Goal: Find specific page/section: Find specific page/section

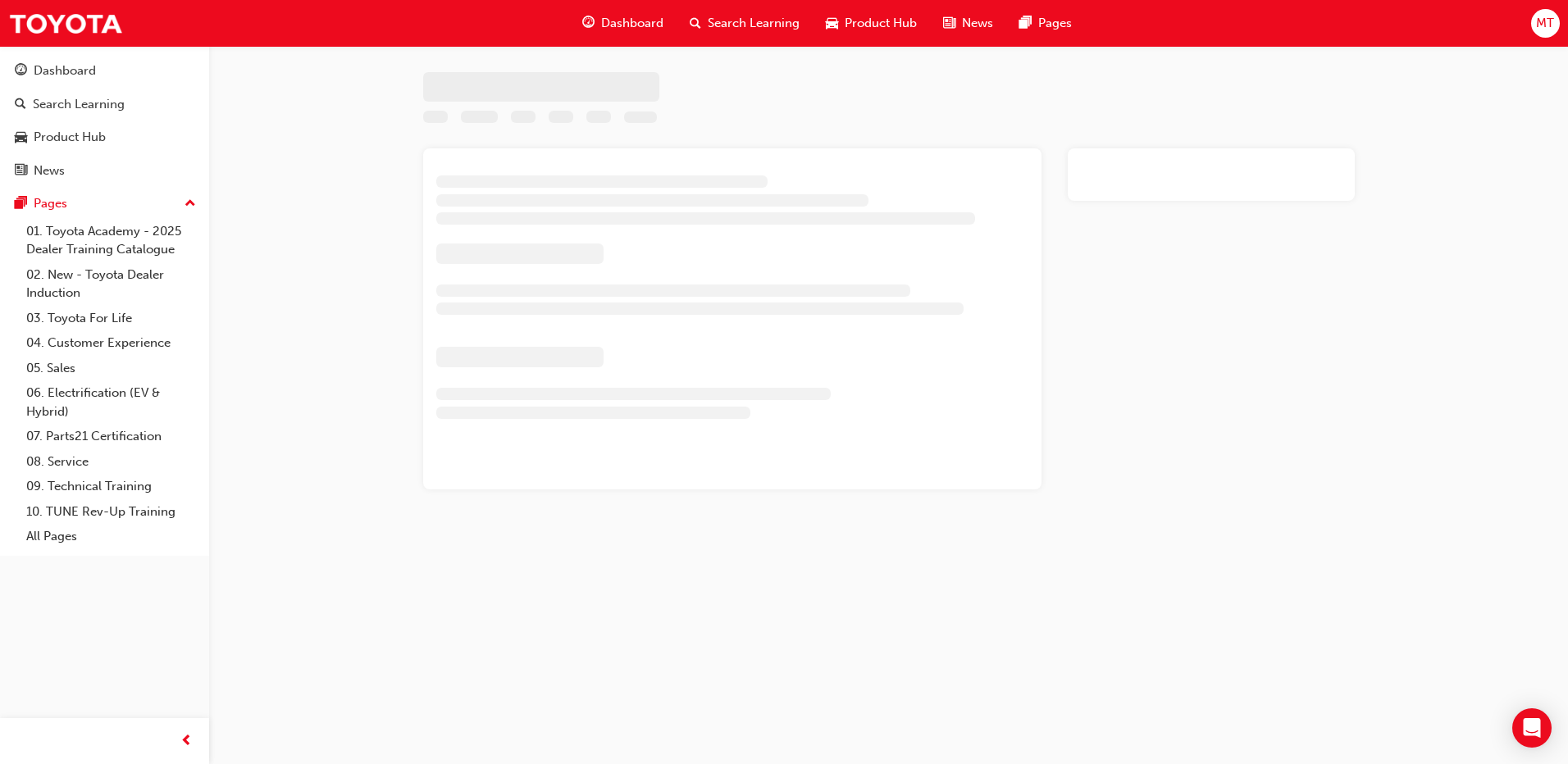
click at [1552, 26] on span "MT" at bounding box center [1545, 24] width 18 height 19
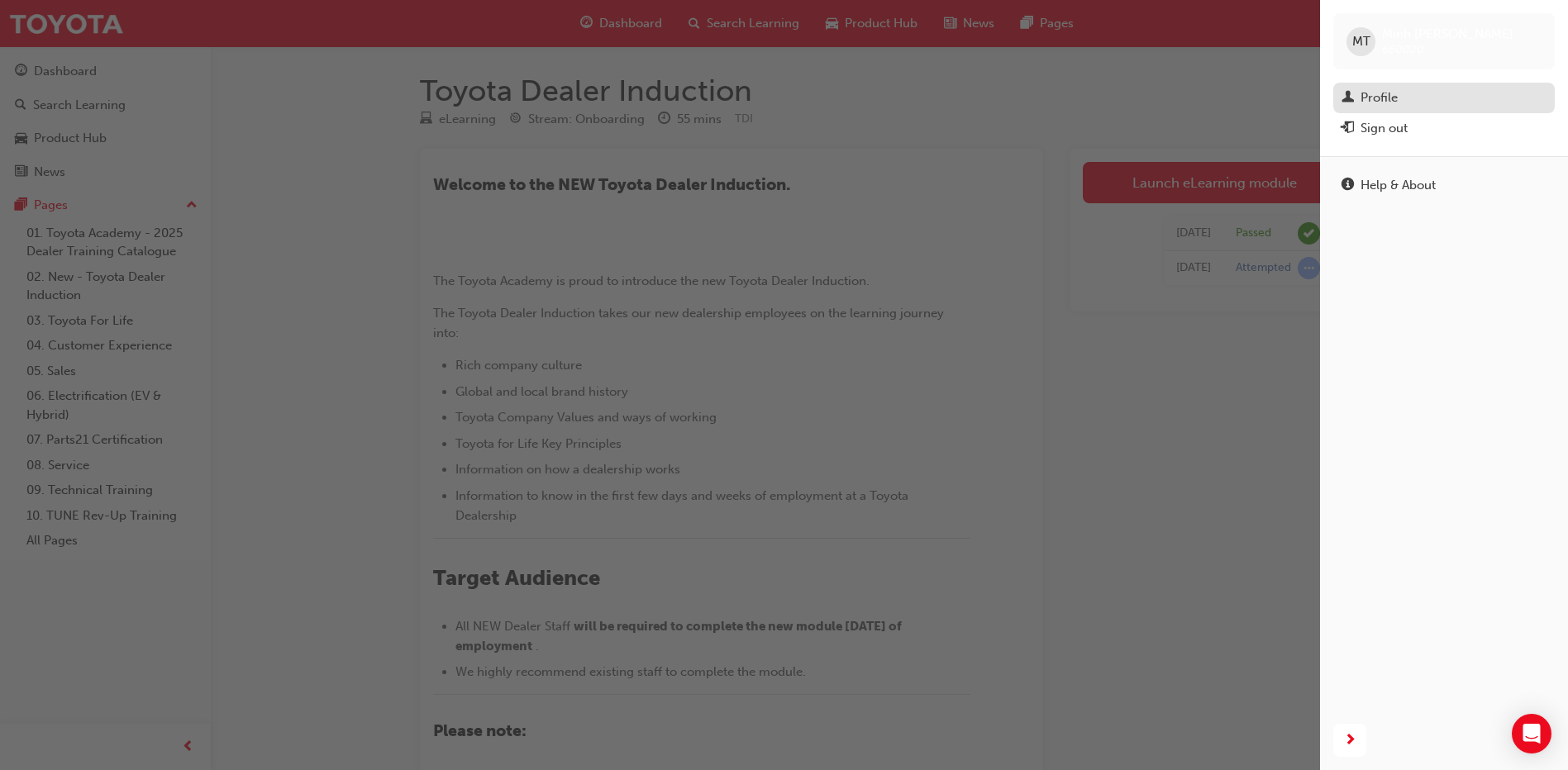
click at [1368, 91] on div "Profile" at bounding box center [1379, 98] width 37 height 19
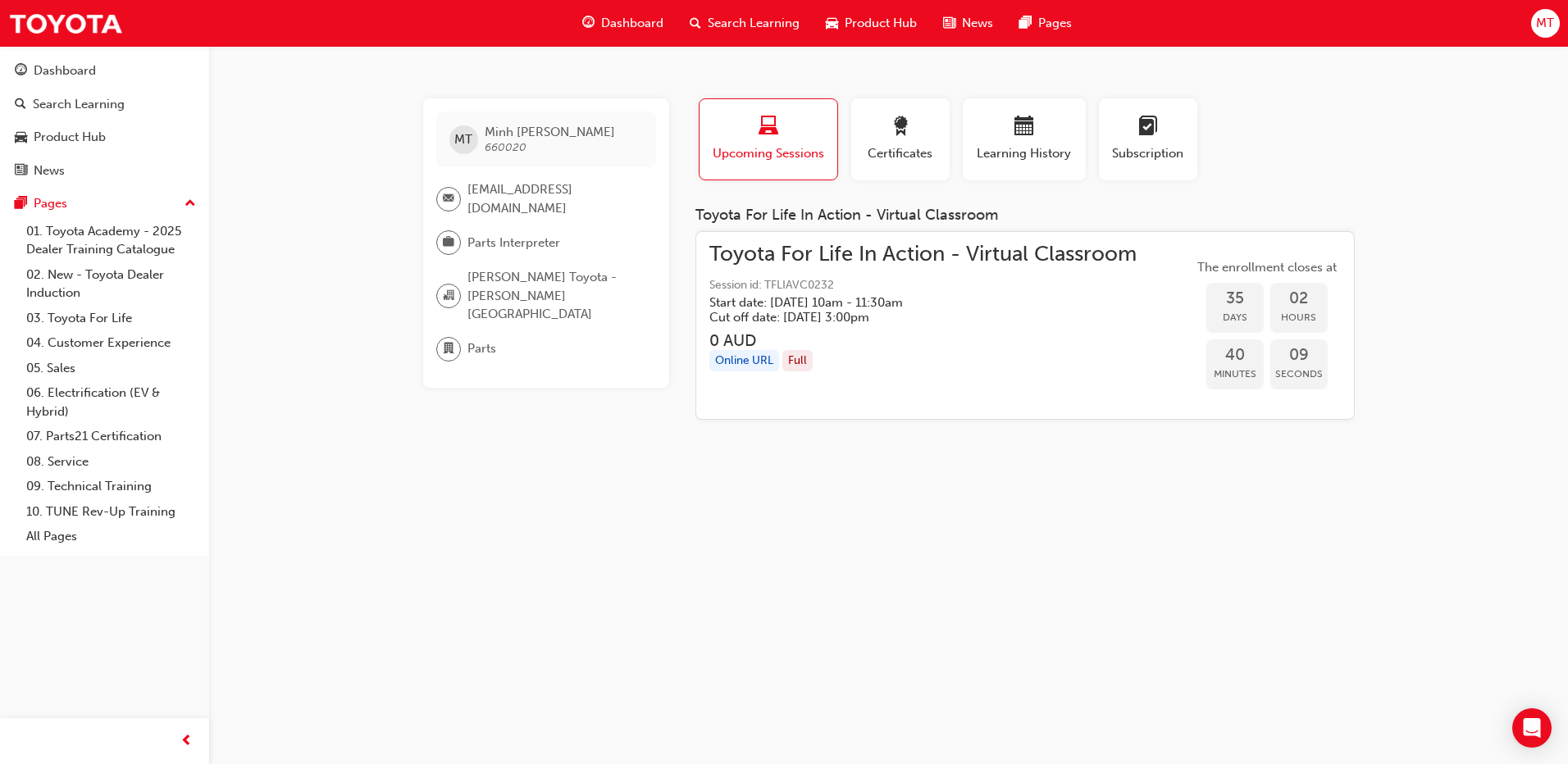
click at [1529, 10] on div "Dashboard Search Learning Product Hub News Pages MT" at bounding box center [784, 23] width 1568 height 46
click at [1543, 23] on span "MT" at bounding box center [1545, 24] width 18 height 19
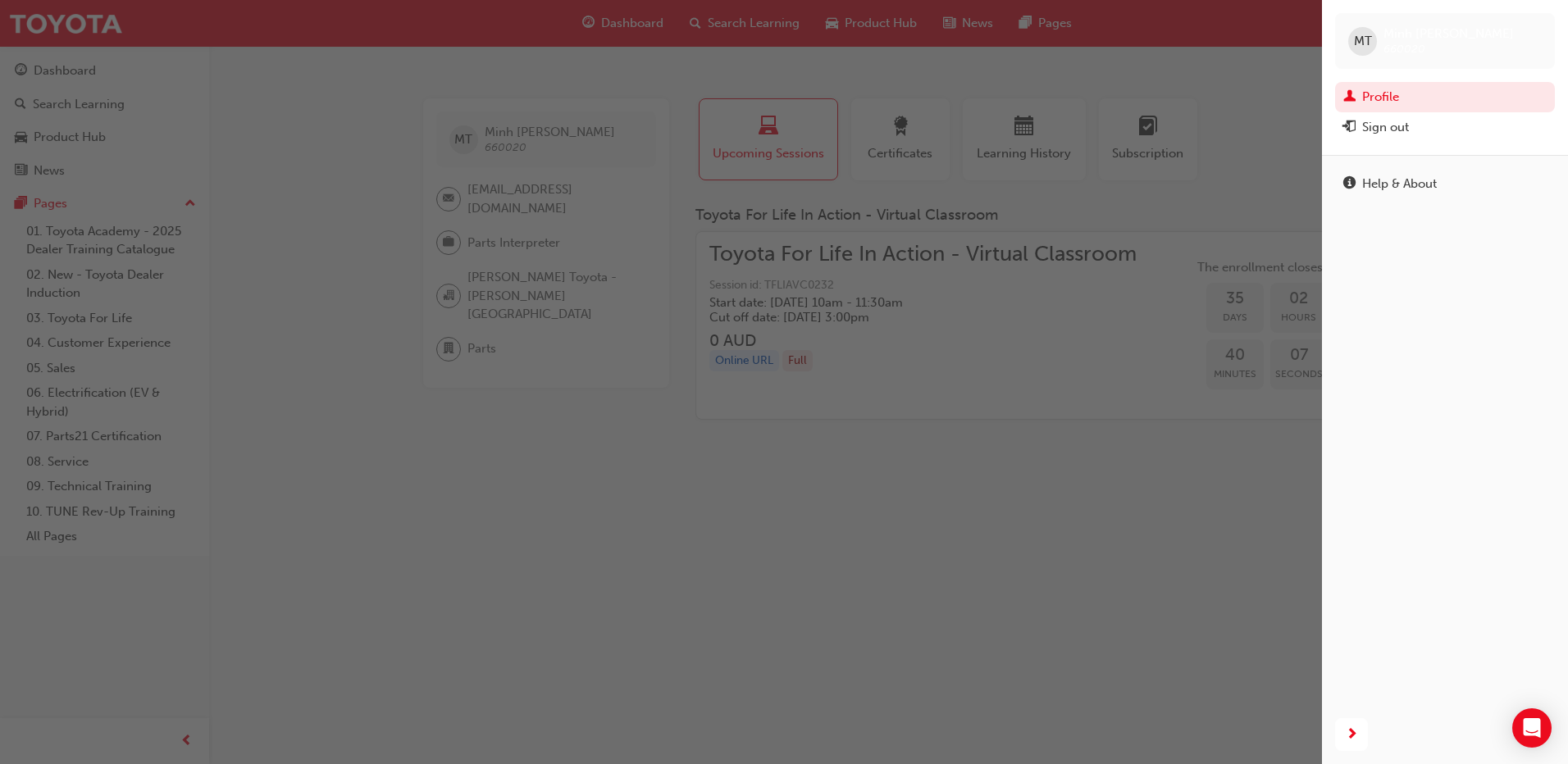
click at [960, 65] on div "button" at bounding box center [661, 382] width 1322 height 764
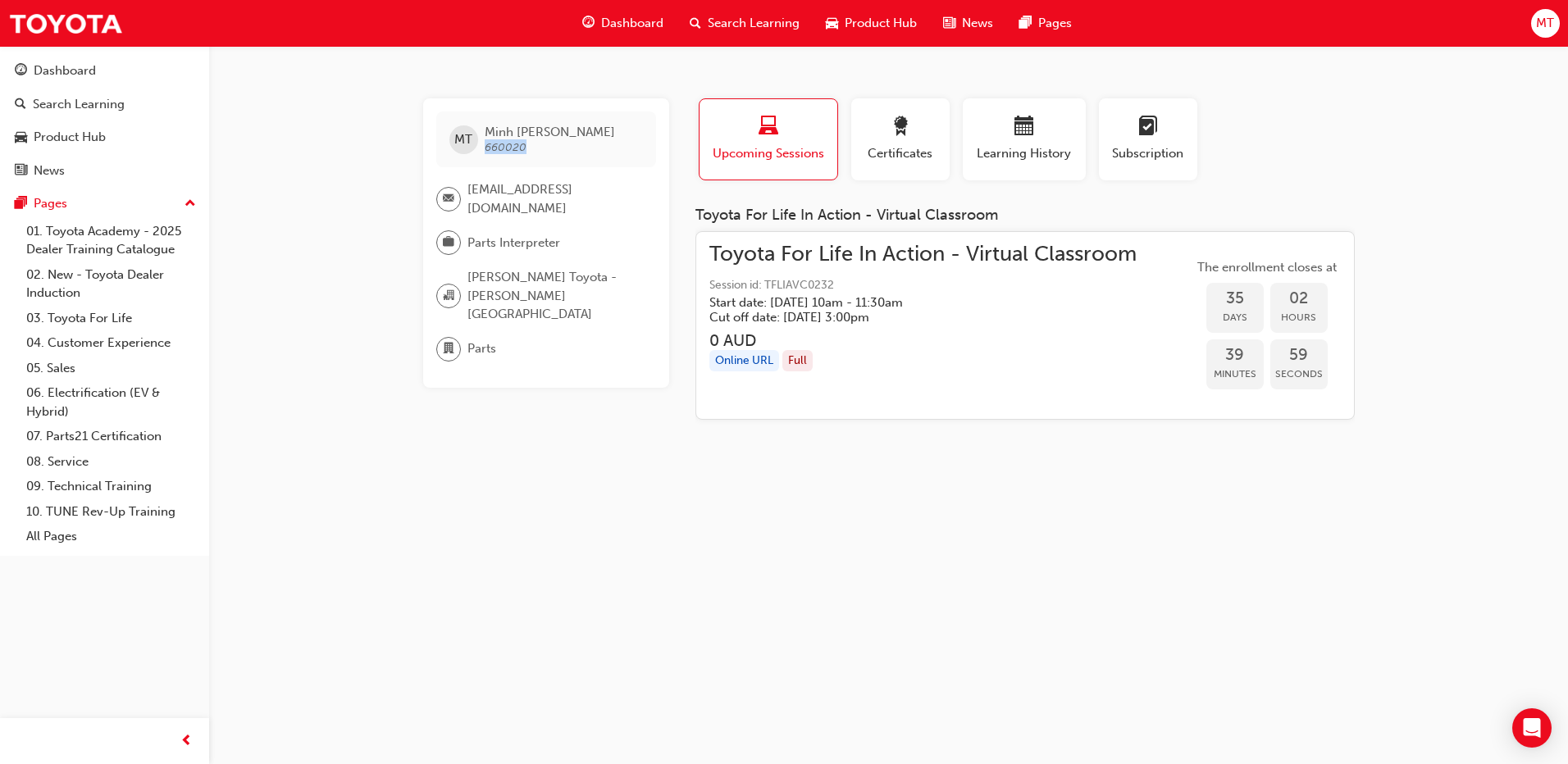
drag, startPoint x: 531, startPoint y: 158, endPoint x: 487, endPoint y: 147, distance: 45.4
click at [487, 147] on div "MT [PERSON_NAME] 660020" at bounding box center [546, 139] width 219 height 56
copy span "660020"
